Goal: Subscribe to service/newsletter

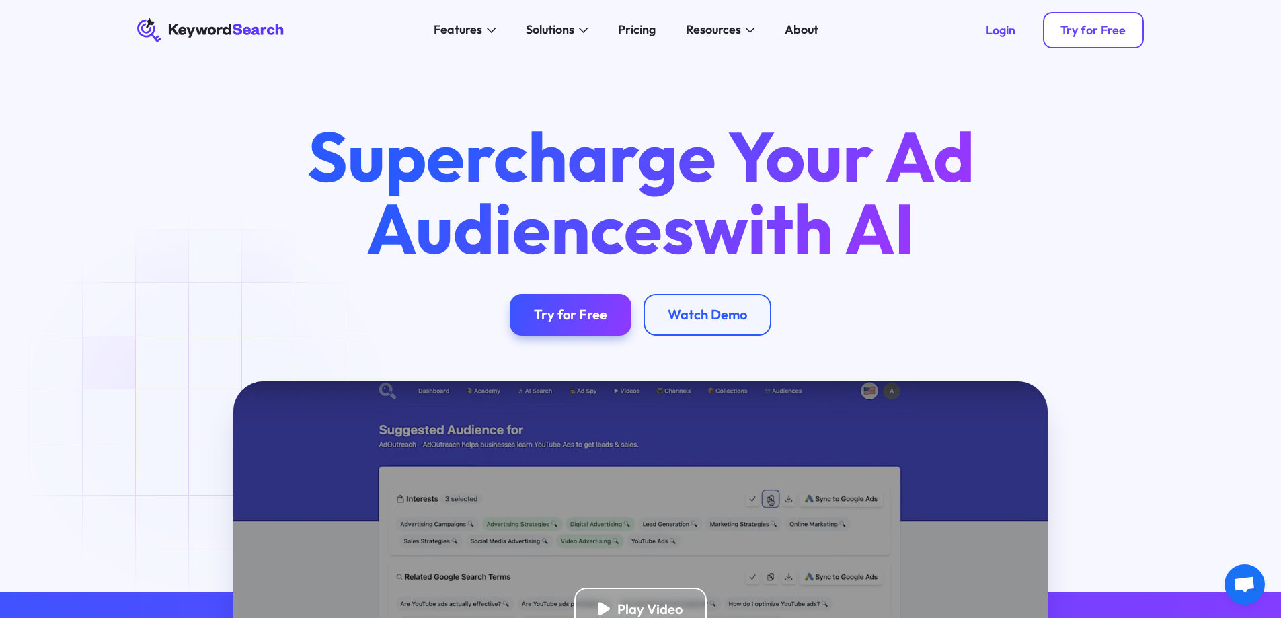
click at [1101, 31] on div "Try for Free" at bounding box center [1092, 30] width 65 height 15
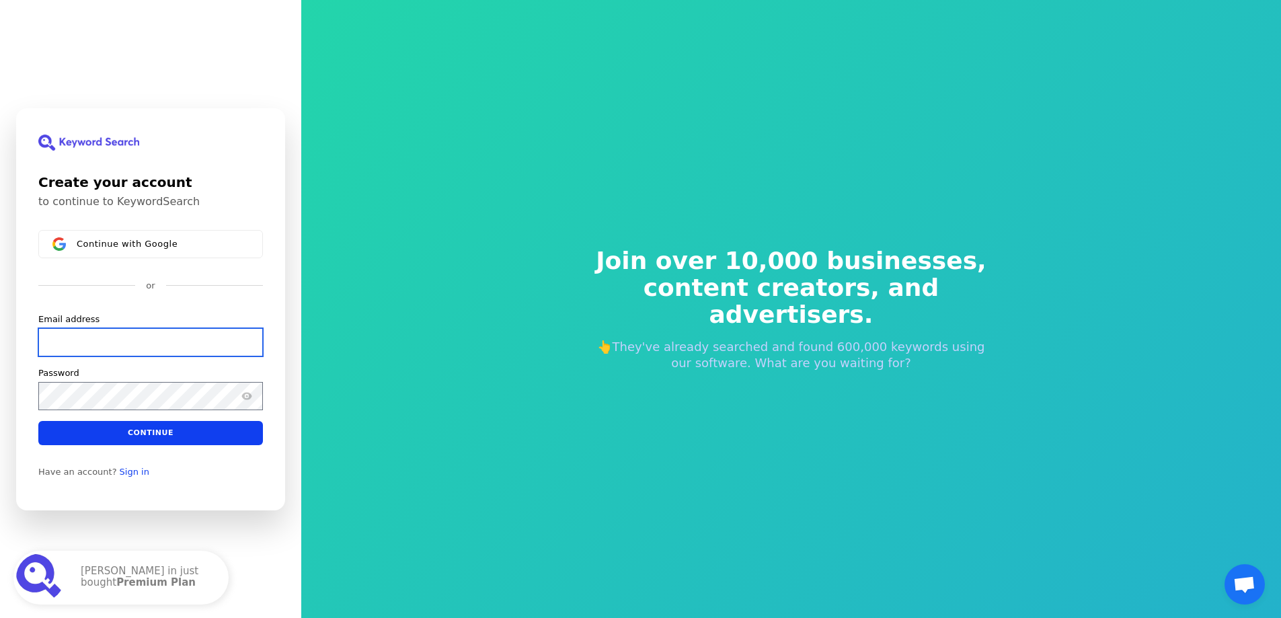
click at [121, 351] on input "Email address" at bounding box center [150, 341] width 225 height 28
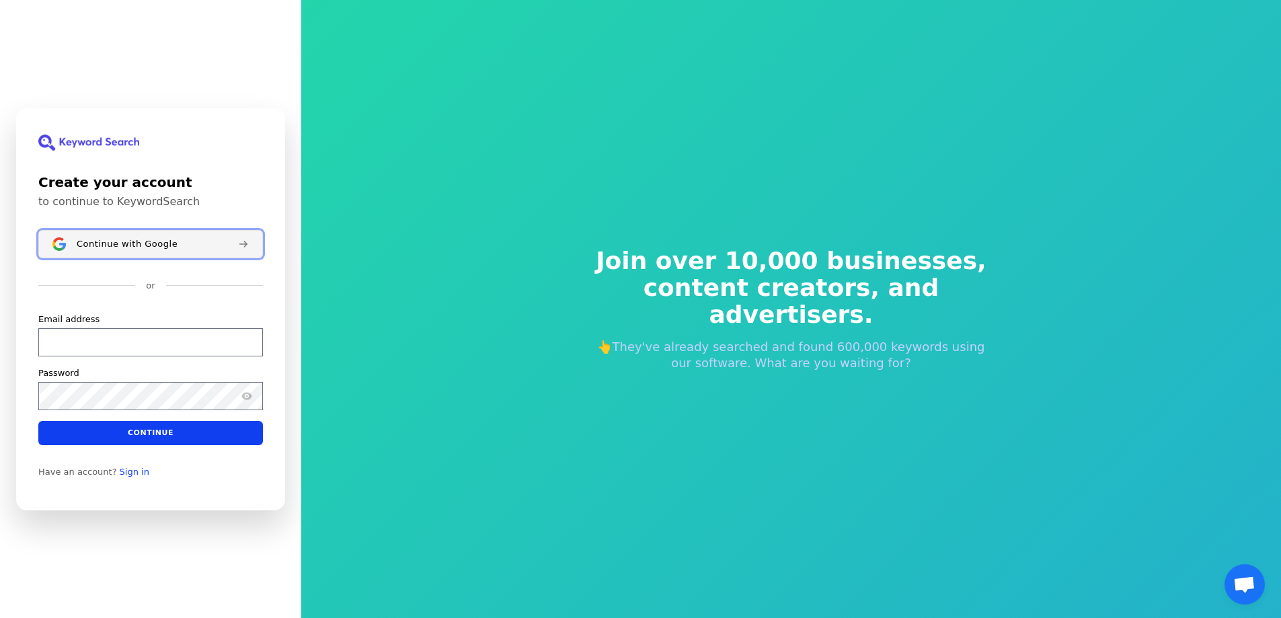
click at [100, 237] on button "Continue with Google" at bounding box center [150, 244] width 225 height 28
